Goal: Information Seeking & Learning: Learn about a topic

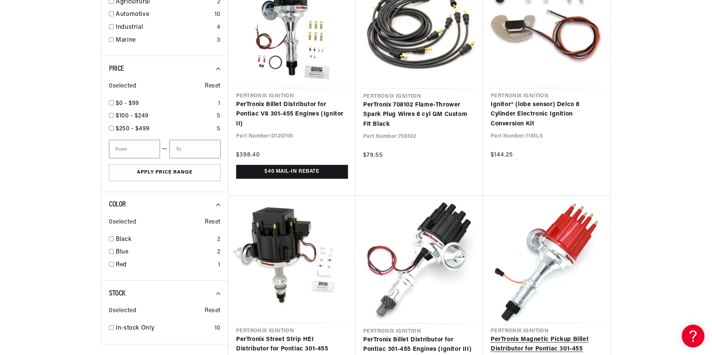
scroll to position [548, 0]
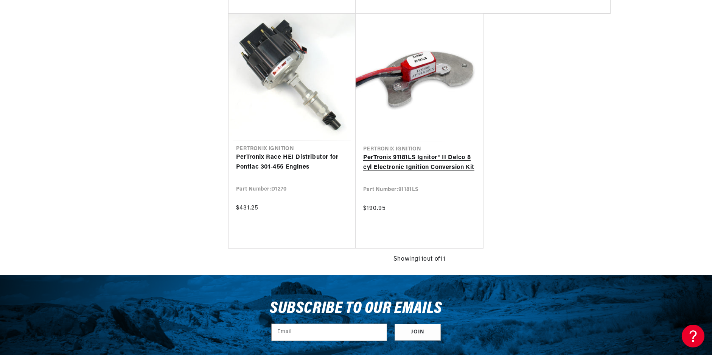
click at [443, 153] on link "PerTronix 91181LS Ignitor® II Delco 8 cyl Electronic Ignition Conversion Kit" at bounding box center [419, 162] width 112 height 19
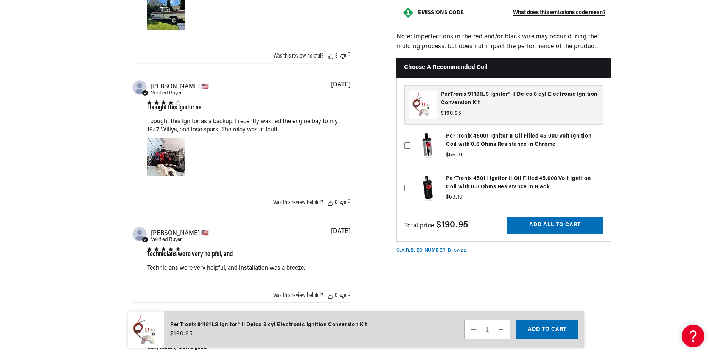
scroll to position [0, 473]
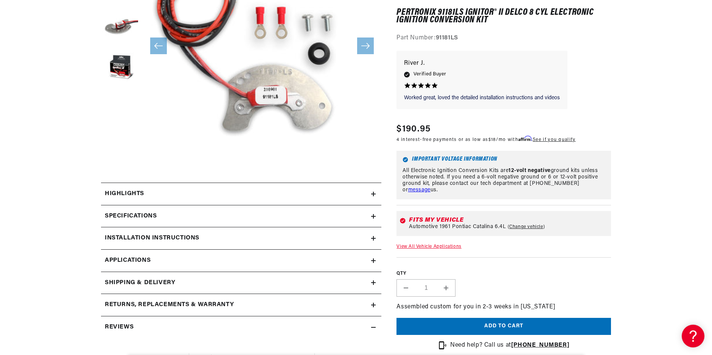
scroll to position [0, 0]
click at [269, 194] on div "Highlights" at bounding box center [236, 194] width 270 height 10
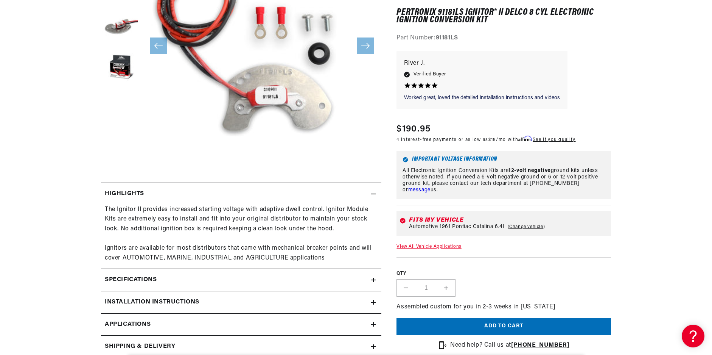
click at [259, 277] on div "Specifications" at bounding box center [236, 280] width 270 height 10
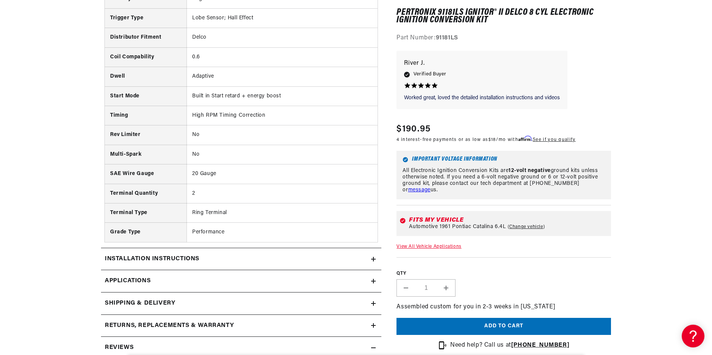
scroll to position [530, 0]
click at [189, 259] on h2 "Installation instructions" at bounding box center [152, 259] width 95 height 10
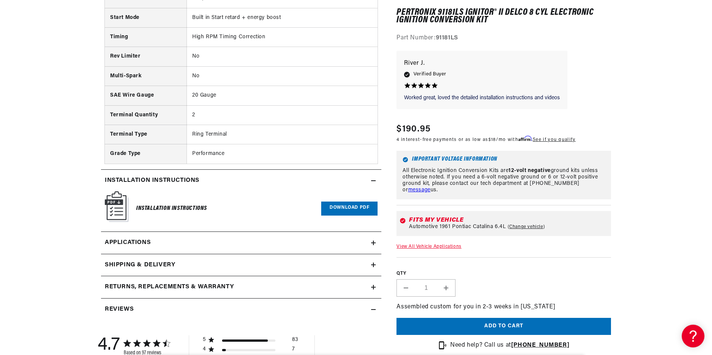
scroll to position [643, 0]
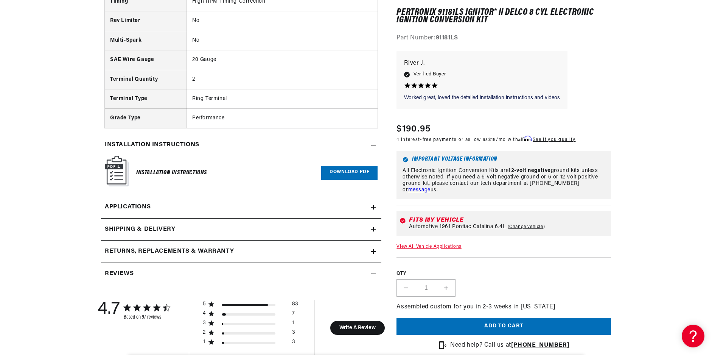
click at [137, 204] on span "Applications" at bounding box center [128, 207] width 46 height 10
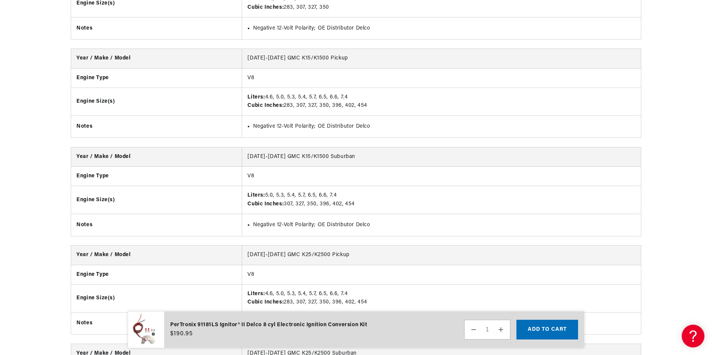
scroll to position [0, 473]
